Goal: Information Seeking & Learning: Find specific page/section

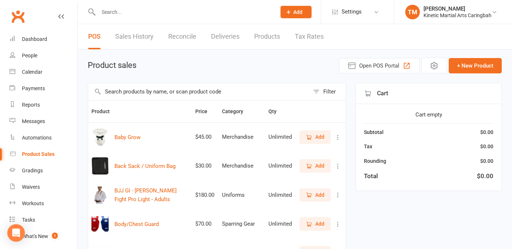
select select "100"
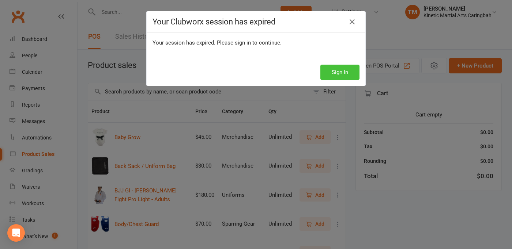
click at [333, 67] on button "Sign In" at bounding box center [339, 72] width 39 height 15
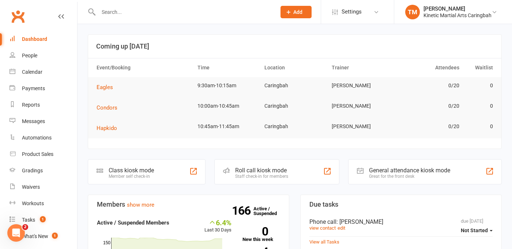
click at [244, 12] on input "text" at bounding box center [183, 12] width 175 height 10
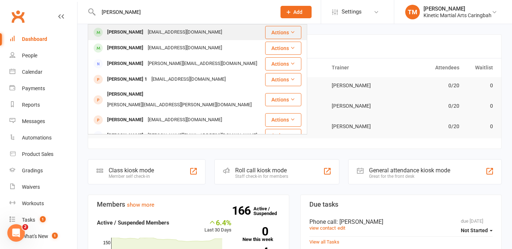
type input "thomas"
click at [159, 33] on div "noemail@example.com" at bounding box center [185, 32] width 79 height 11
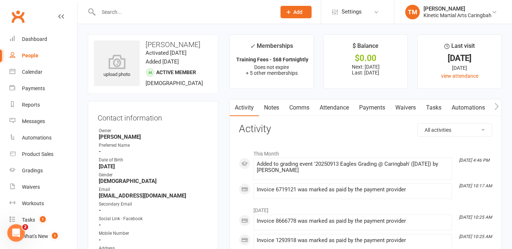
drag, startPoint x: 192, startPoint y: 169, endPoint x: 220, endPoint y: 152, distance: 33.6
click at [167, 12] on input "text" at bounding box center [183, 12] width 175 height 10
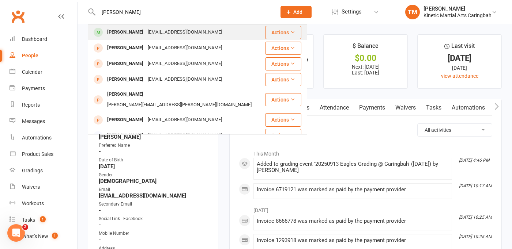
type input "Julia"
click at [112, 32] on div "Julian Prevedelli" at bounding box center [125, 32] width 41 height 11
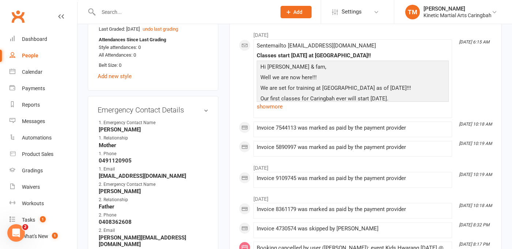
scroll to position [424, 0]
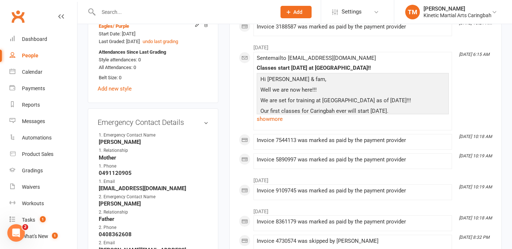
click at [129, 13] on input "text" at bounding box center [183, 12] width 175 height 10
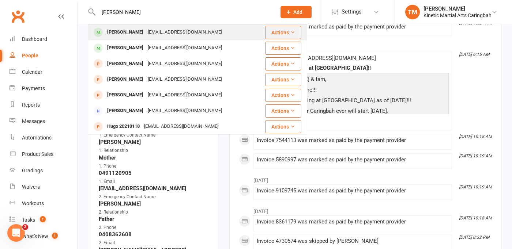
type input "hugo"
click at [126, 31] on div "Hugo Hay" at bounding box center [125, 32] width 41 height 11
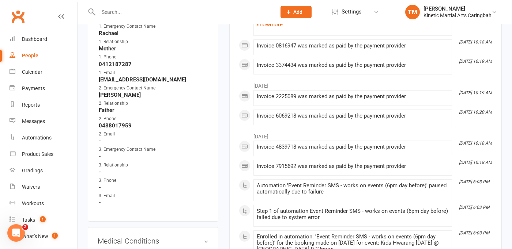
scroll to position [512, 0]
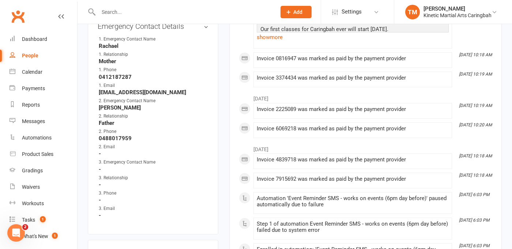
click at [193, 12] on input "text" at bounding box center [183, 12] width 175 height 10
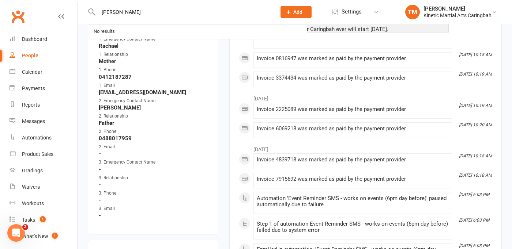
type input "james"
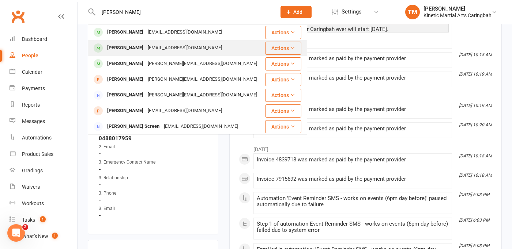
click at [156, 41] on div "James Iverach noemail@example.com" at bounding box center [176, 48] width 176 height 15
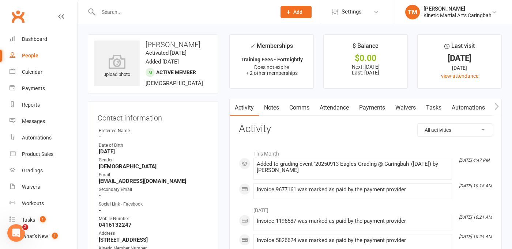
click at [178, 11] on input "text" at bounding box center [183, 12] width 175 height 10
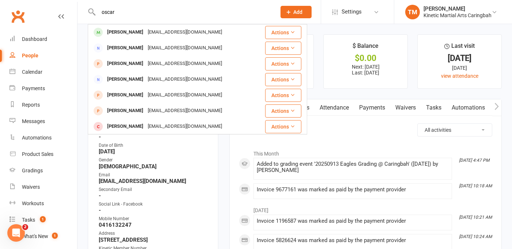
type input "oscar"
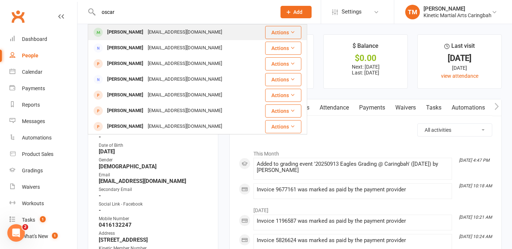
click at [150, 37] on div "[EMAIL_ADDRESS][DOMAIN_NAME]" at bounding box center [185, 32] width 79 height 11
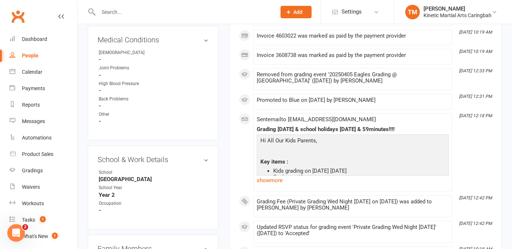
scroll to position [746, 0]
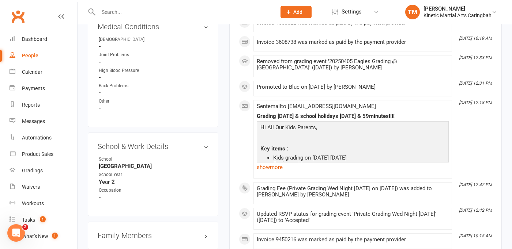
click at [191, 17] on div at bounding box center [179, 12] width 183 height 24
click at [184, 13] on input "text" at bounding box center [183, 12] width 175 height 10
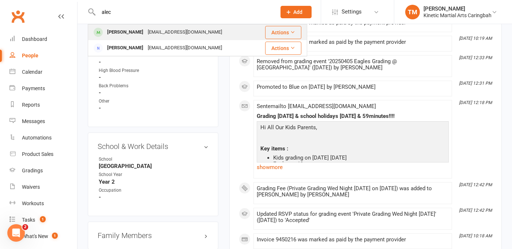
type input "alec"
click at [131, 28] on div "Alec Prevedelli" at bounding box center [125, 32] width 41 height 11
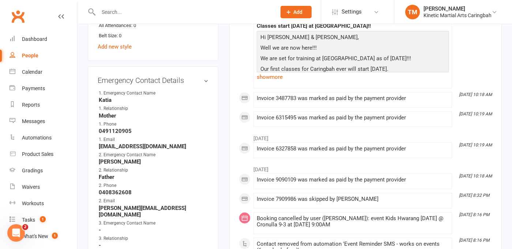
scroll to position [468, 0]
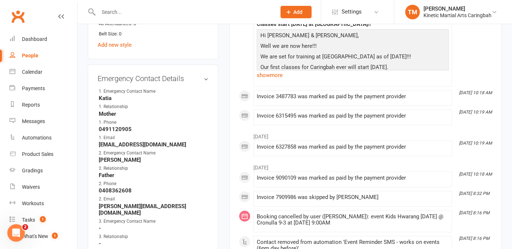
click at [191, 12] on input "text" at bounding box center [183, 12] width 175 height 10
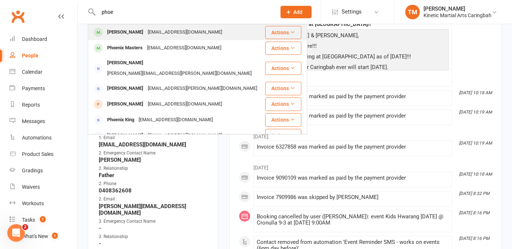
type input "phoe"
click at [151, 27] on div "[EMAIL_ADDRESS][DOMAIN_NAME]" at bounding box center [185, 32] width 79 height 11
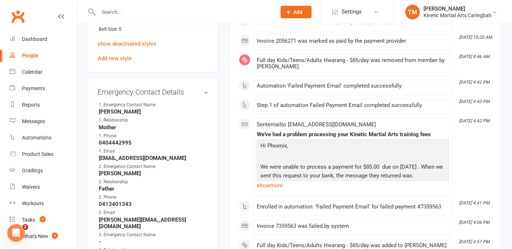
scroll to position [468, 0]
click at [162, 12] on input "text" at bounding box center [183, 12] width 175 height 10
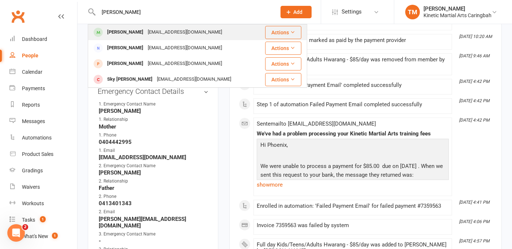
type input "luna"
click at [146, 36] on div "[EMAIL_ADDRESS][DOMAIN_NAME]" at bounding box center [185, 32] width 79 height 11
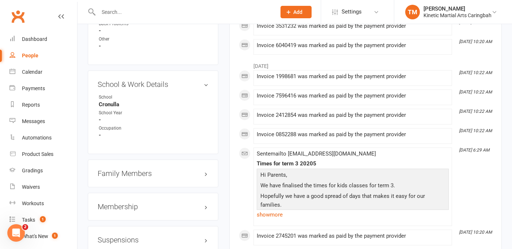
scroll to position [804, 0]
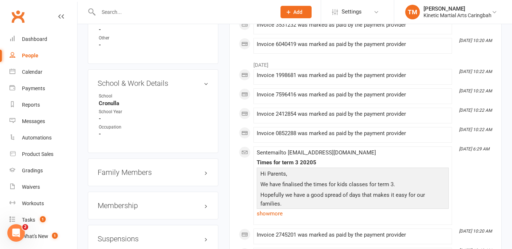
click at [142, 13] on input "text" at bounding box center [183, 12] width 175 height 10
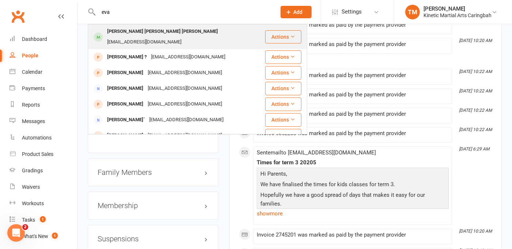
type input "eva"
click at [139, 36] on div "Eva Mariyam Romy" at bounding box center [162, 31] width 115 height 11
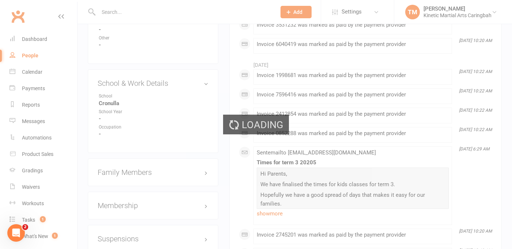
click at [139, 36] on div "Loading" at bounding box center [256, 124] width 512 height 249
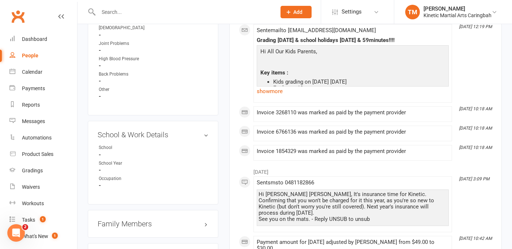
scroll to position [775, 0]
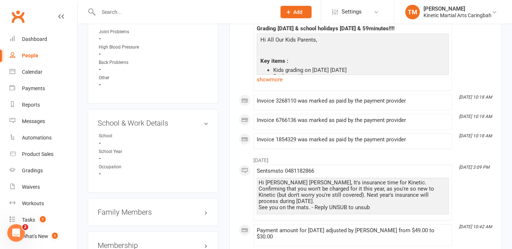
click at [138, 10] on input "text" at bounding box center [183, 12] width 175 height 10
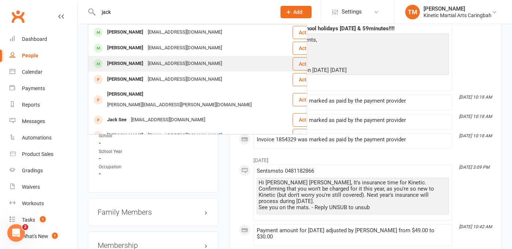
type input "jack"
click at [117, 59] on div "Jack Brown" at bounding box center [125, 63] width 41 height 11
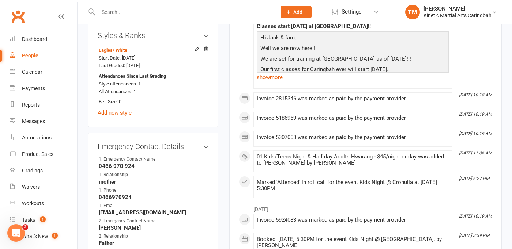
scroll to position [380, 0]
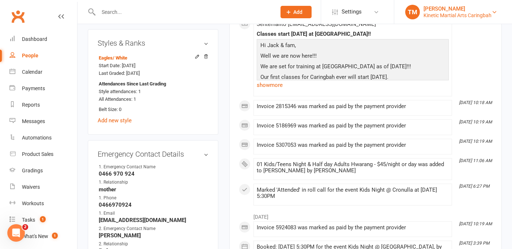
click at [456, 12] on div "Kinetic Martial Arts Caringbah" at bounding box center [457, 15] width 68 height 7
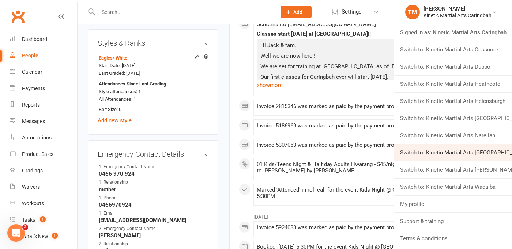
click at [446, 152] on link "Switch to: Kinetic Martial Arts [GEOGRAPHIC_DATA]" at bounding box center [453, 152] width 118 height 17
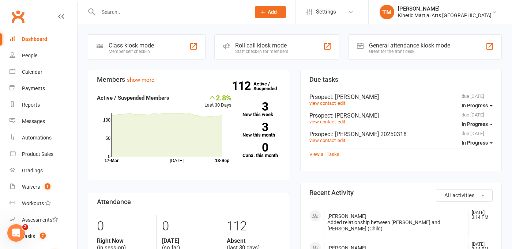
click at [211, 12] on input "text" at bounding box center [170, 12] width 149 height 10
click at [181, 17] on div at bounding box center [167, 12] width 158 height 24
click at [177, 15] on input "text" at bounding box center [170, 12] width 149 height 10
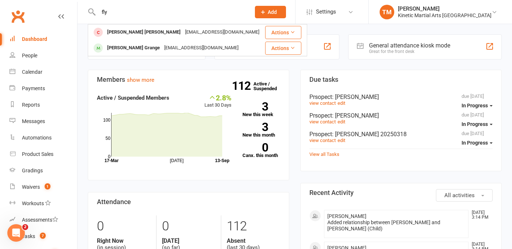
type input "fly"
click at [448, 19] on li "TM Trent Madsen Kinetic Martial Arts Ramsgate Beach Signed in as: Kinetic Marti…" at bounding box center [440, 12] width 144 height 24
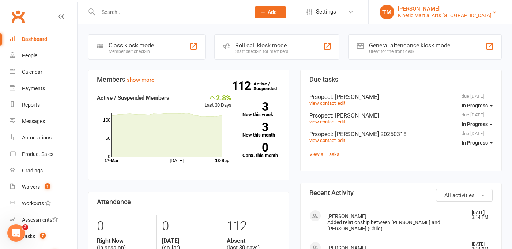
click at [450, 16] on div "Kinetic Martial Arts Ramsgate Beach" at bounding box center [445, 15] width 94 height 7
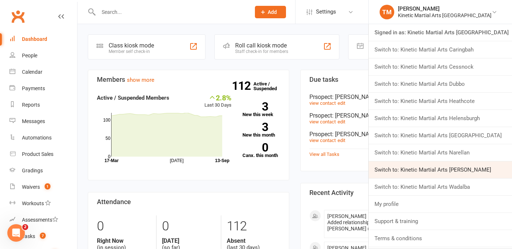
click at [450, 167] on link "Switch to: Kinetic Martial Arts [PERSON_NAME]" at bounding box center [440, 170] width 143 height 17
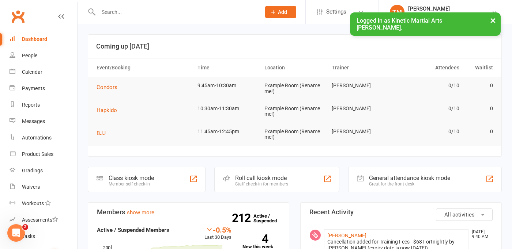
click at [170, 13] on input "text" at bounding box center [175, 12] width 159 height 10
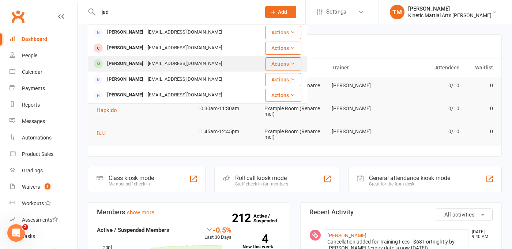
type input "jad"
click at [166, 63] on div "thanksr7@naver.com" at bounding box center [185, 63] width 79 height 11
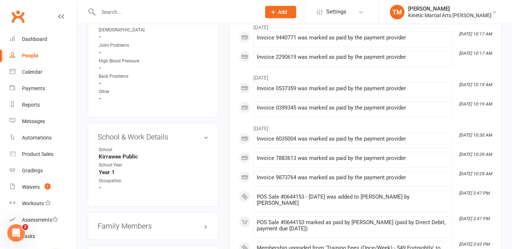
scroll to position [731, 0]
click at [132, 8] on input "text" at bounding box center [175, 12] width 159 height 10
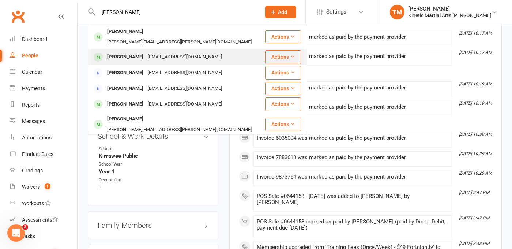
type input "michael wa"
click at [128, 52] on div "Michael Ward" at bounding box center [125, 57] width 41 height 11
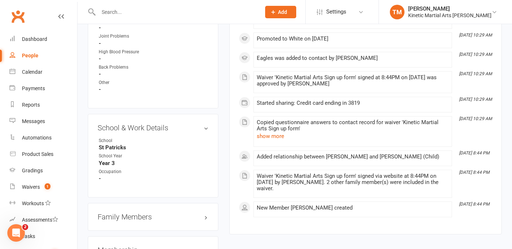
scroll to position [746, 0]
click at [215, 14] on input "text" at bounding box center [175, 12] width 159 height 10
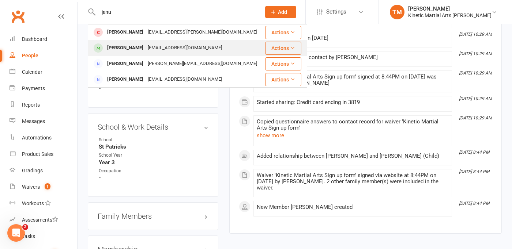
type input "jenu"
click at [197, 48] on div "Awantha.wijaya@gmail.com" at bounding box center [185, 48] width 79 height 11
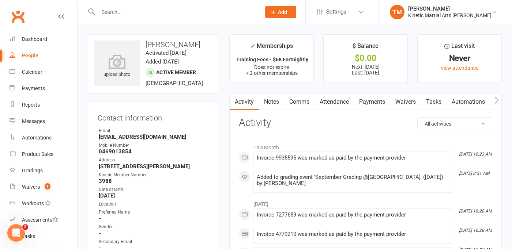
click at [167, 11] on input "text" at bounding box center [175, 12] width 159 height 10
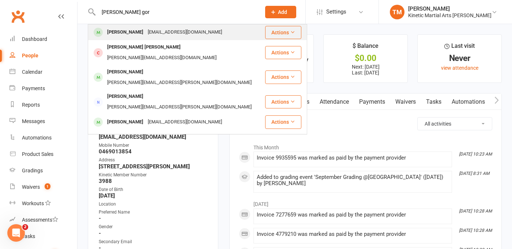
type input "hudson gor"
click at [142, 31] on div "Hudson Gordon" at bounding box center [125, 32] width 41 height 11
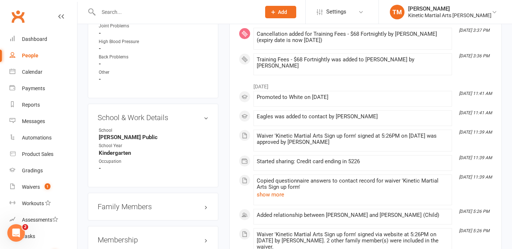
scroll to position [760, 0]
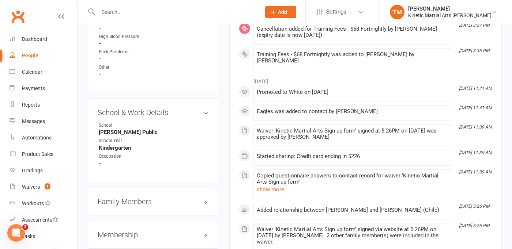
click at [162, 6] on div at bounding box center [172, 12] width 168 height 24
click at [150, 15] on input "text" at bounding box center [175, 12] width 159 height 10
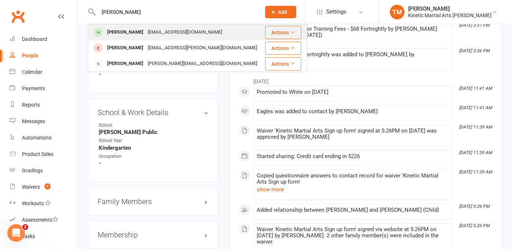
type input "jenul"
click at [136, 33] on div "Jenuli Wijayabandara" at bounding box center [125, 32] width 41 height 11
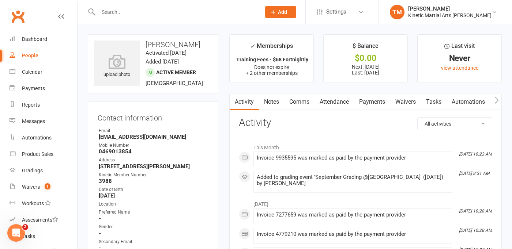
click at [165, 18] on div at bounding box center [172, 12] width 168 height 24
click at [154, 12] on input "text" at bounding box center [175, 12] width 159 height 10
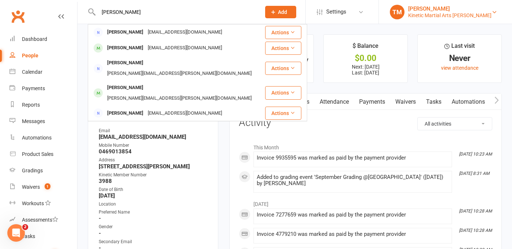
type input "ashe"
click at [438, 9] on div "[PERSON_NAME]" at bounding box center [449, 8] width 83 height 7
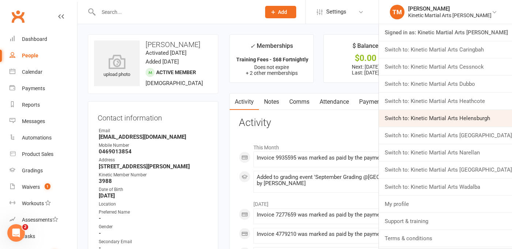
click at [448, 119] on link "Switch to: Kinetic Martial Arts Helensburgh" at bounding box center [445, 118] width 133 height 17
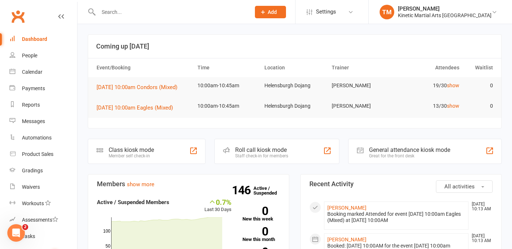
click at [181, 16] on input "text" at bounding box center [170, 12] width 149 height 10
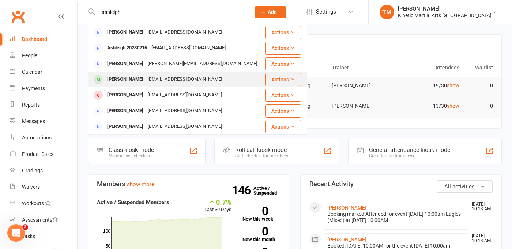
type input "ashleigh"
click at [125, 79] on div "[PERSON_NAME]" at bounding box center [125, 79] width 41 height 11
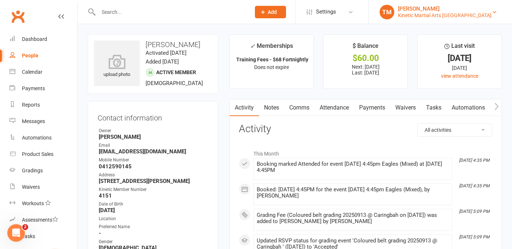
click at [431, 11] on div "[PERSON_NAME]" at bounding box center [445, 8] width 94 height 7
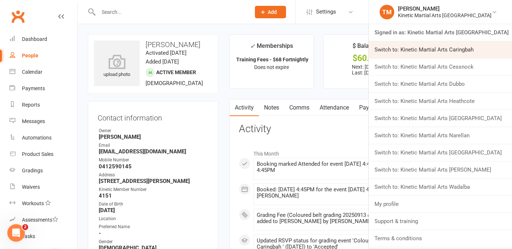
click at [432, 47] on link "Switch to: Kinetic Martial Arts Caringbah" at bounding box center [440, 49] width 143 height 17
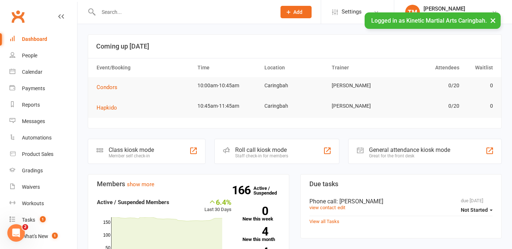
click at [153, 14] on input "text" at bounding box center [183, 12] width 175 height 10
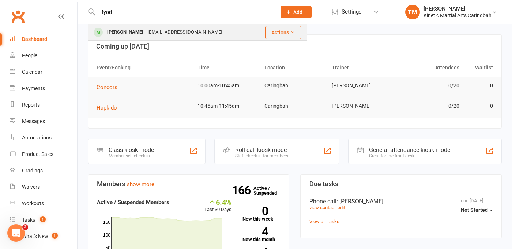
type input "fyod"
click at [137, 32] on div "[PERSON_NAME]" at bounding box center [125, 32] width 41 height 11
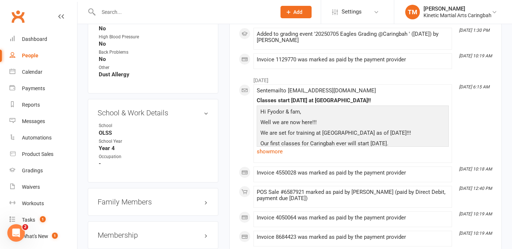
scroll to position [790, 0]
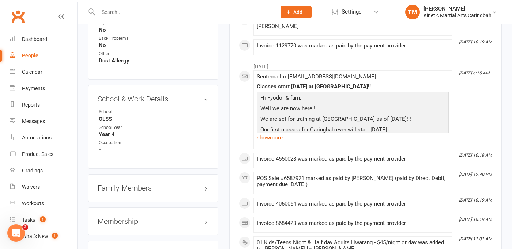
click at [189, 10] on input "text" at bounding box center [183, 12] width 175 height 10
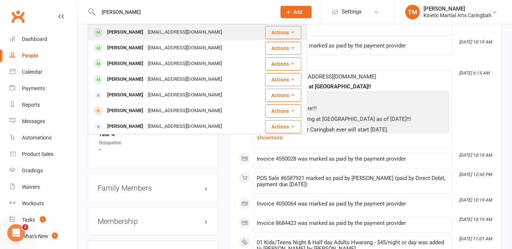
type input "oliver"
click at [147, 29] on div "[EMAIL_ADDRESS][DOMAIN_NAME]" at bounding box center [185, 32] width 79 height 11
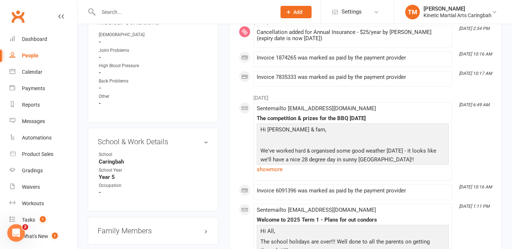
scroll to position [790, 0]
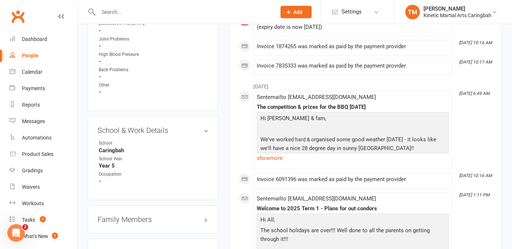
click at [162, 13] on input "text" at bounding box center [183, 12] width 175 height 10
type input "maverick"
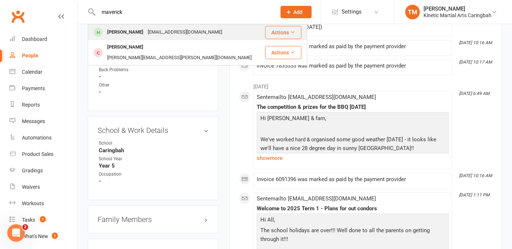
click at [133, 29] on div "Maverick Harper" at bounding box center [125, 32] width 41 height 11
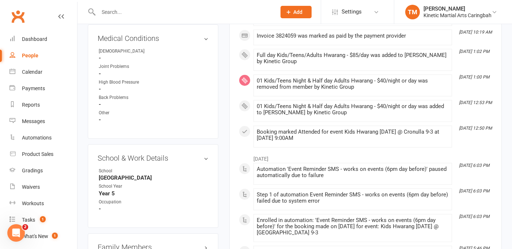
scroll to position [746, 0]
click at [125, 9] on input "text" at bounding box center [183, 12] width 175 height 10
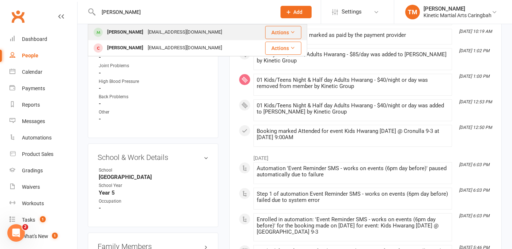
type input "zeh"
click at [120, 31] on div "Zehraan Rabbani" at bounding box center [125, 32] width 41 height 11
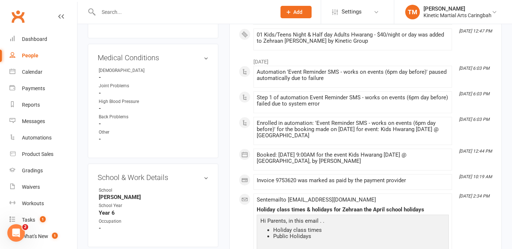
scroll to position [746, 0]
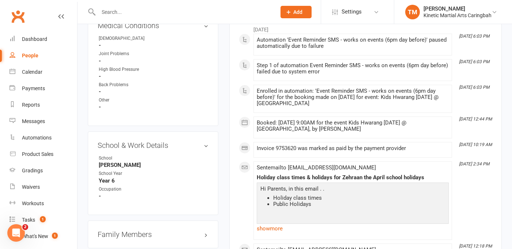
click at [127, 14] on input "text" at bounding box center [183, 12] width 175 height 10
type input "jye"
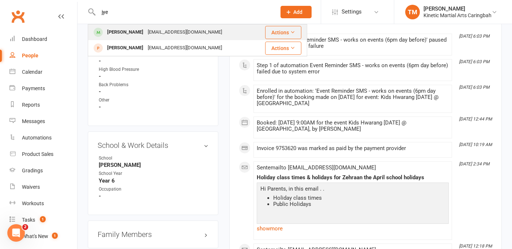
click at [120, 30] on div "Jye Hall" at bounding box center [125, 32] width 41 height 11
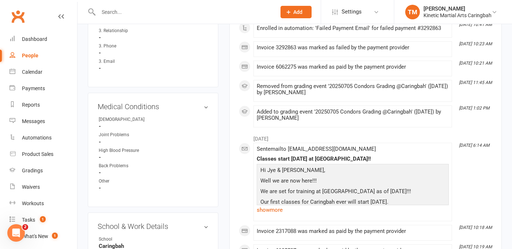
scroll to position [658, 0]
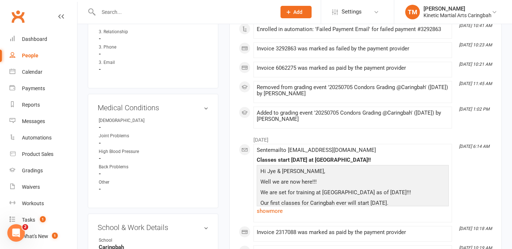
click at [133, 16] on input "text" at bounding box center [183, 12] width 175 height 10
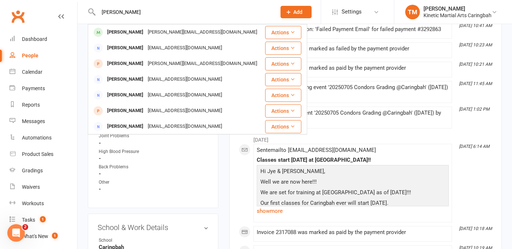
click at [129, 14] on input "luca" at bounding box center [183, 12] width 175 height 10
type input "l"
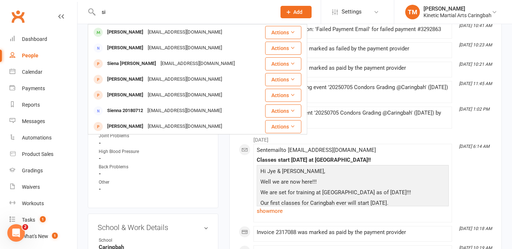
type input "s"
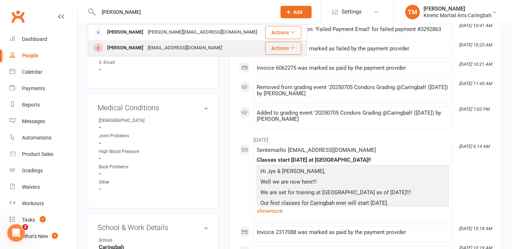
type input "david k"
click at [132, 50] on div "[PERSON_NAME]" at bounding box center [125, 48] width 41 height 11
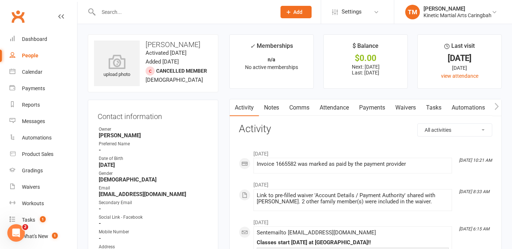
click at [155, 11] on input "text" at bounding box center [183, 12] width 175 height 10
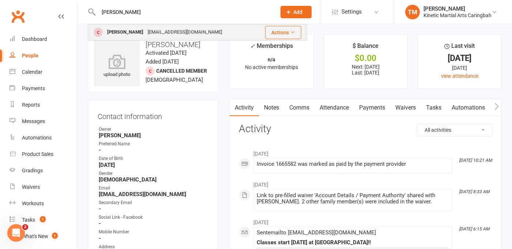
type input "david kren"
click at [127, 35] on div "[PERSON_NAME]" at bounding box center [125, 32] width 41 height 11
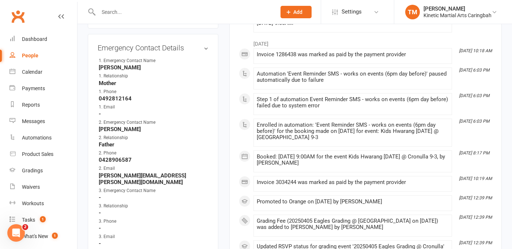
scroll to position [526, 0]
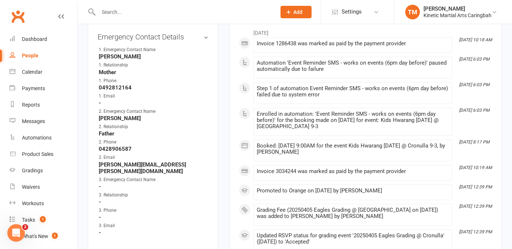
click at [129, 16] on input "text" at bounding box center [183, 12] width 175 height 10
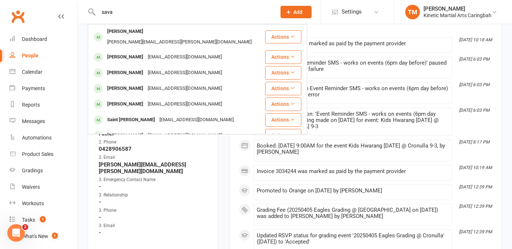
type input "sava"
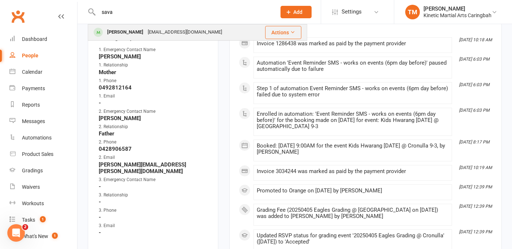
click at [160, 37] on div "[EMAIL_ADDRESS][DOMAIN_NAME]" at bounding box center [185, 32] width 79 height 11
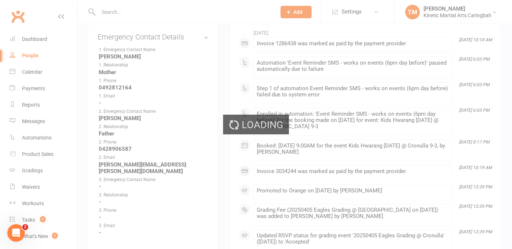
click at [160, 37] on div "Loading" at bounding box center [256, 124] width 512 height 249
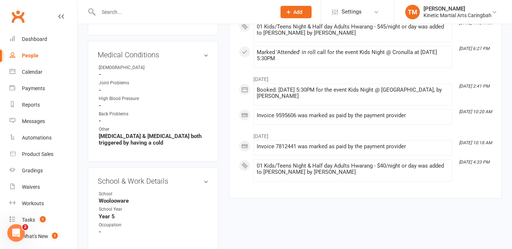
scroll to position [731, 0]
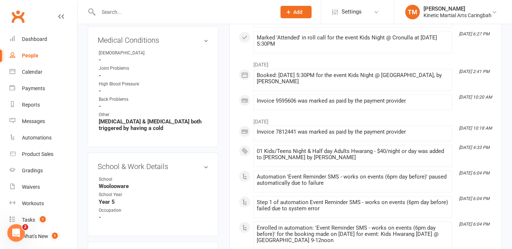
click at [154, 22] on div at bounding box center [179, 12] width 183 height 24
click at [145, 12] on input "text" at bounding box center [183, 12] width 175 height 10
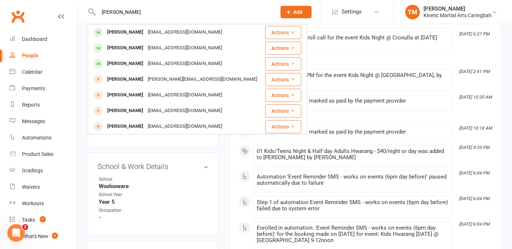
type input "hugo"
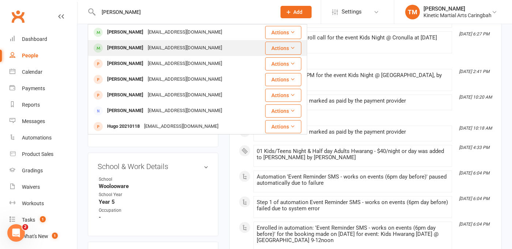
click at [146, 45] on div "[EMAIL_ADDRESS][DOMAIN_NAME]" at bounding box center [185, 48] width 79 height 11
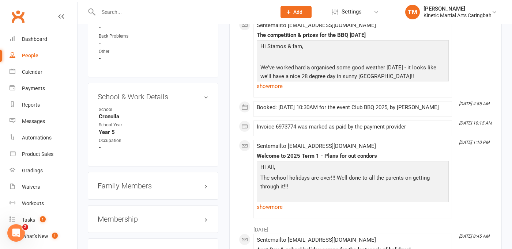
scroll to position [790, 0]
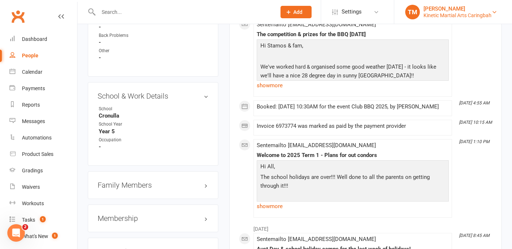
click at [443, 11] on div "[PERSON_NAME]" at bounding box center [457, 8] width 68 height 7
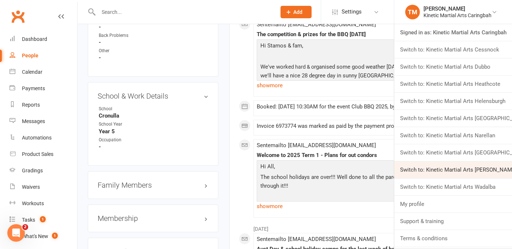
click at [450, 166] on link "Switch to: Kinetic Martial Arts [PERSON_NAME]" at bounding box center [453, 170] width 118 height 17
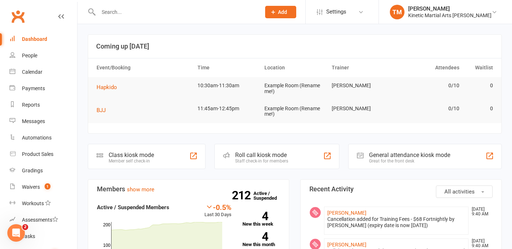
click at [203, 9] on input "text" at bounding box center [175, 12] width 159 height 10
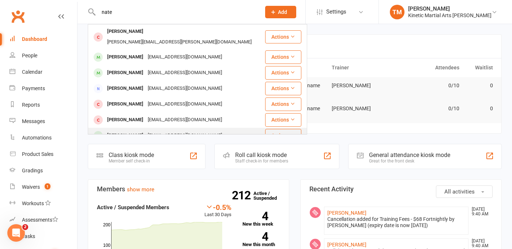
type input "nate"
click at [146, 131] on div "andymac_03@yahoo.co.nz" at bounding box center [185, 136] width 79 height 11
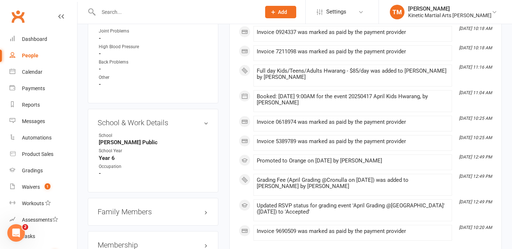
scroll to position [746, 0]
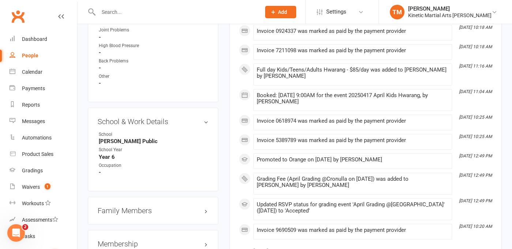
click at [150, 10] on input "text" at bounding box center [175, 12] width 159 height 10
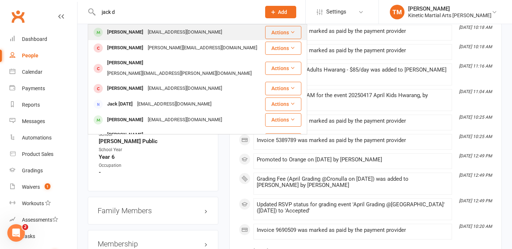
type input "jack d"
click at [131, 31] on div "Jack Davies" at bounding box center [125, 32] width 41 height 11
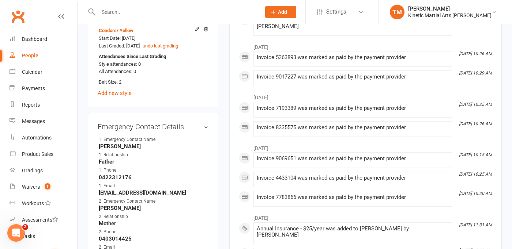
scroll to position [395, 0]
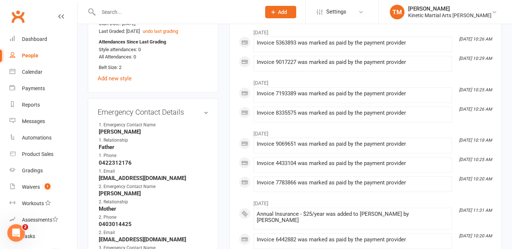
click at [131, 19] on span "/ Yellow" at bounding box center [125, 15] width 17 height 5
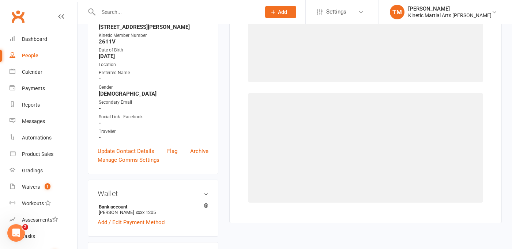
scroll to position [63, 0]
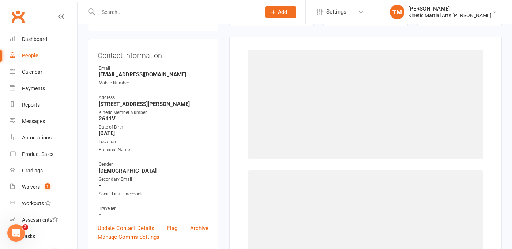
select select "2573"
select select "26326"
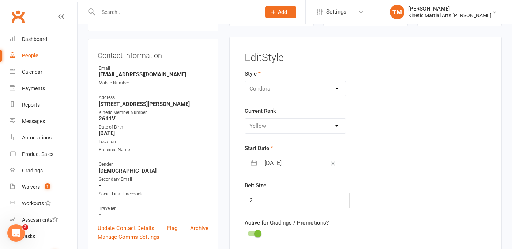
click at [128, 16] on input "text" at bounding box center [175, 12] width 159 height 10
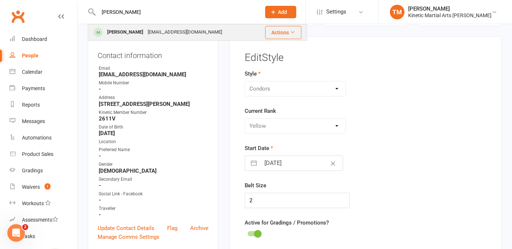
type input "felix"
click at [146, 31] on div "lcaleo@scentregroup.com" at bounding box center [185, 32] width 79 height 11
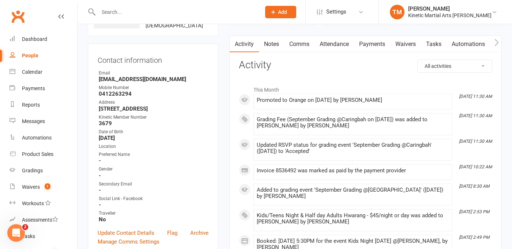
scroll to position [44, 0]
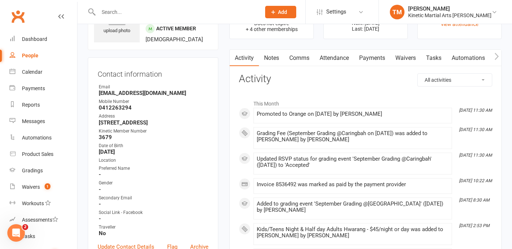
click at [125, 15] on input "text" at bounding box center [175, 12] width 159 height 10
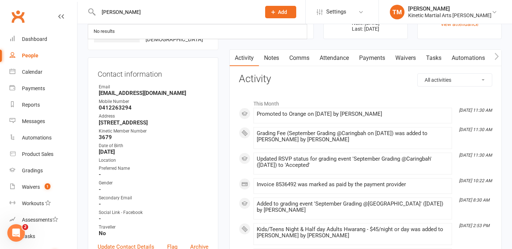
type input "polina"
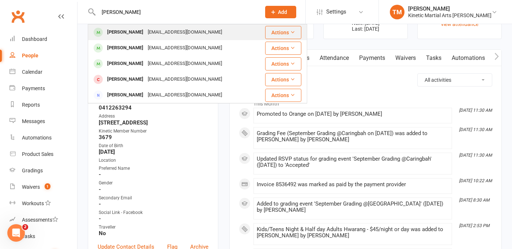
click at [135, 30] on div "Polina Shikova" at bounding box center [125, 32] width 41 height 11
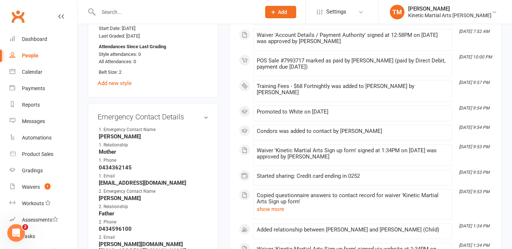
scroll to position [424, 0]
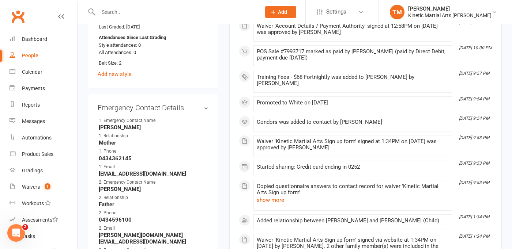
click at [143, 6] on div at bounding box center [172, 12] width 168 height 24
click at [140, 15] on input "text" at bounding box center [175, 12] width 159 height 10
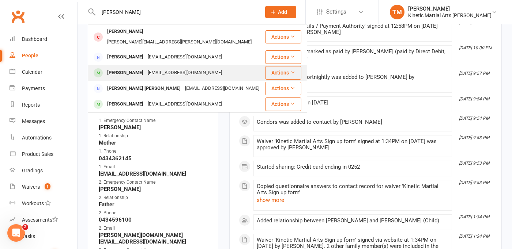
type input "greg"
click at [140, 68] on div "Gregory Shikov" at bounding box center [125, 73] width 41 height 11
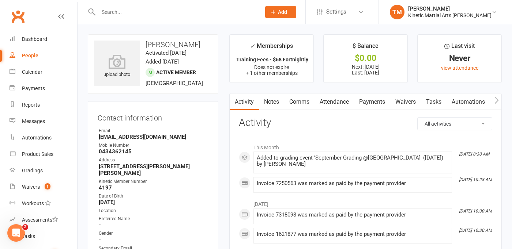
click at [183, 17] on div at bounding box center [172, 12] width 168 height 24
click at [172, 12] on input "text" at bounding box center [175, 12] width 159 height 10
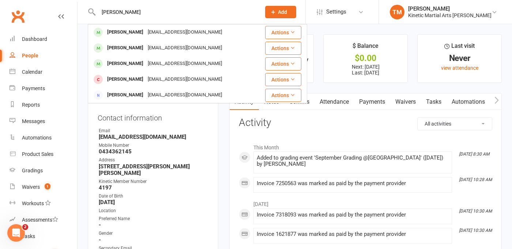
type input "polina"
click at [197, 201] on strong "December 2, 2016" at bounding box center [154, 202] width 110 height 7
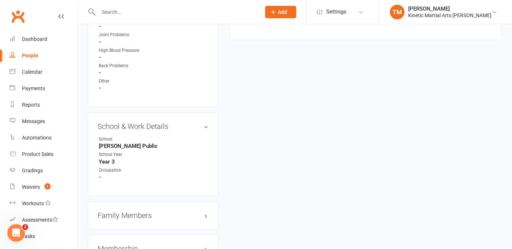
scroll to position [760, 0]
click at [149, 4] on div at bounding box center [172, 12] width 168 height 24
click at [142, 7] on input "text" at bounding box center [175, 12] width 159 height 10
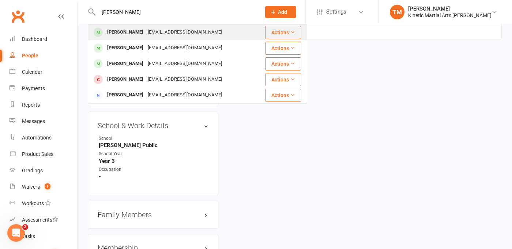
type input "polina"
click at [123, 35] on div "Polina Shikova" at bounding box center [125, 32] width 41 height 11
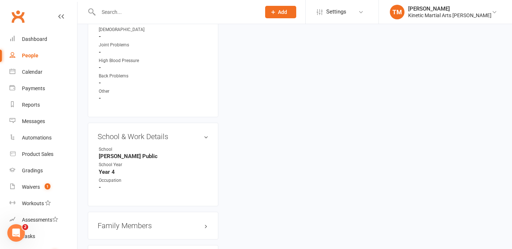
scroll to position [760, 0]
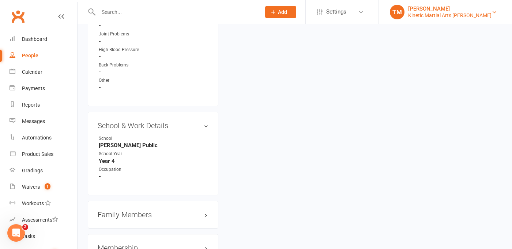
click at [450, 11] on div "[PERSON_NAME]" at bounding box center [449, 8] width 83 height 7
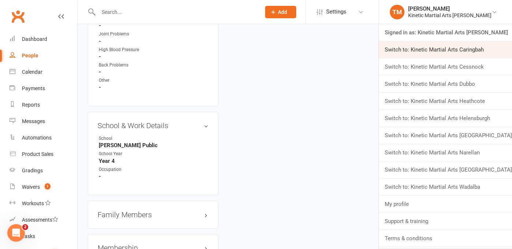
click at [445, 48] on link "Switch to: Kinetic Martial Arts Caringbah" at bounding box center [445, 49] width 133 height 17
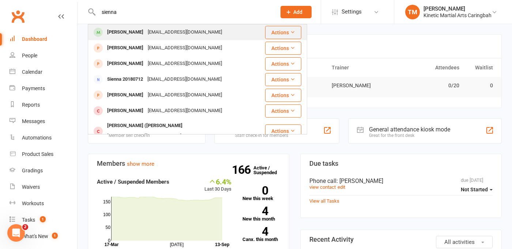
type input "sienna"
click at [146, 31] on div "[PERSON_NAME]" at bounding box center [125, 32] width 41 height 11
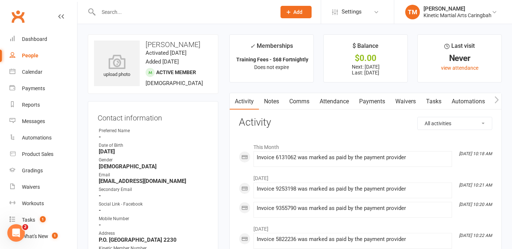
click at [155, 19] on div at bounding box center [179, 12] width 183 height 24
click at [148, 14] on input "text" at bounding box center [183, 12] width 175 height 10
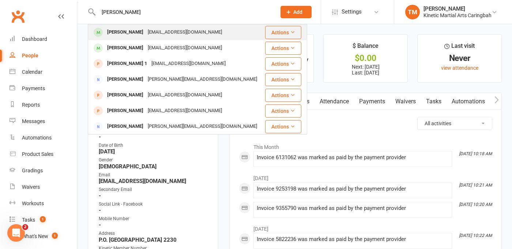
type input "[PERSON_NAME]"
click at [146, 34] on div "[EMAIL_ADDRESS][DOMAIN_NAME]" at bounding box center [185, 32] width 79 height 11
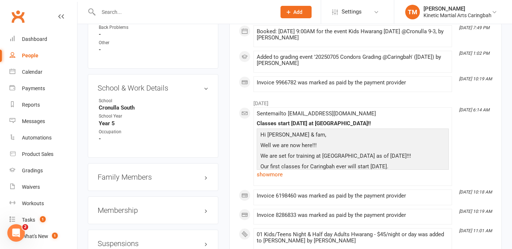
scroll to position [804, 0]
